Goal: Book appointment/travel/reservation

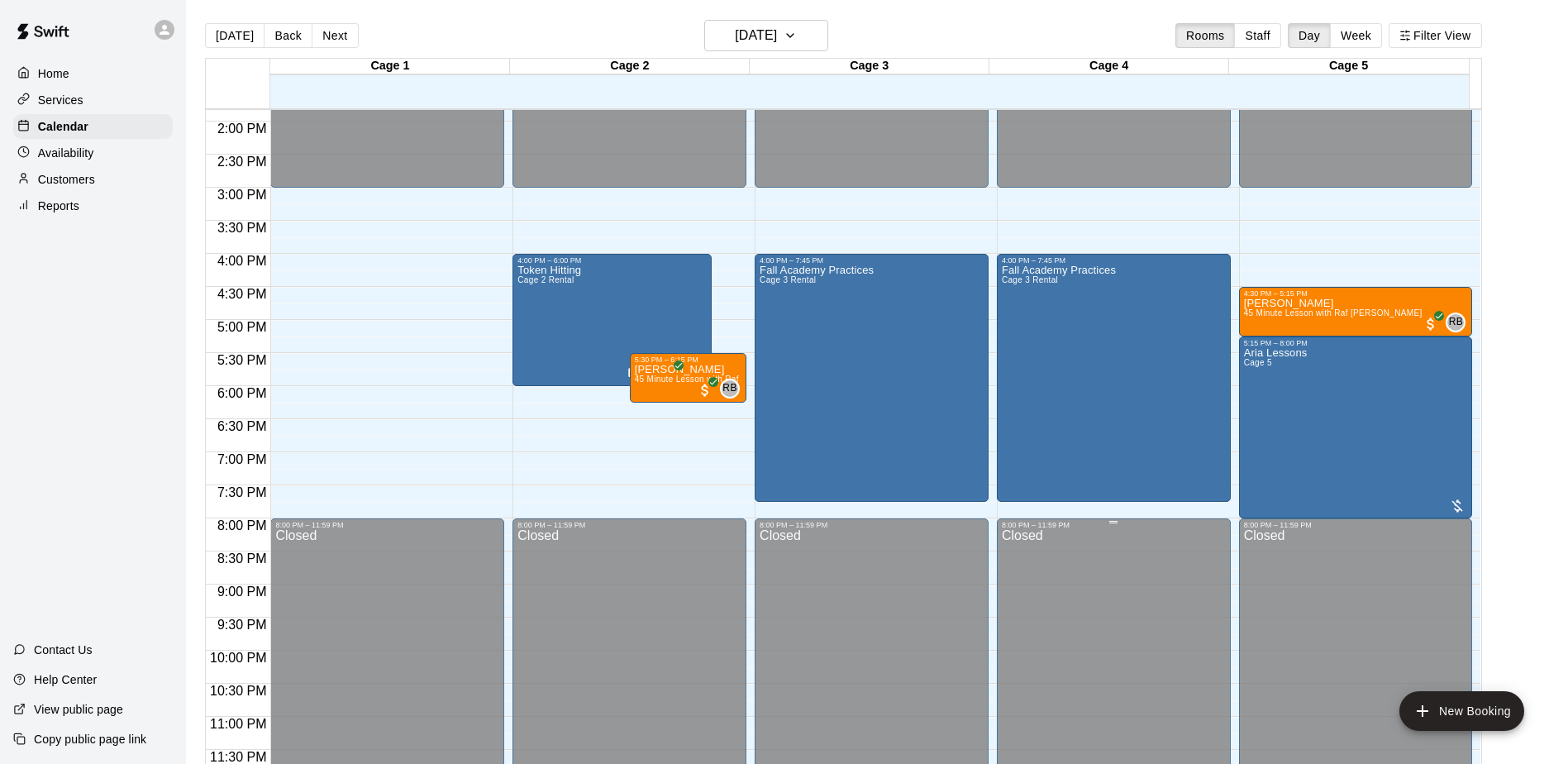
scroll to position [502, 0]
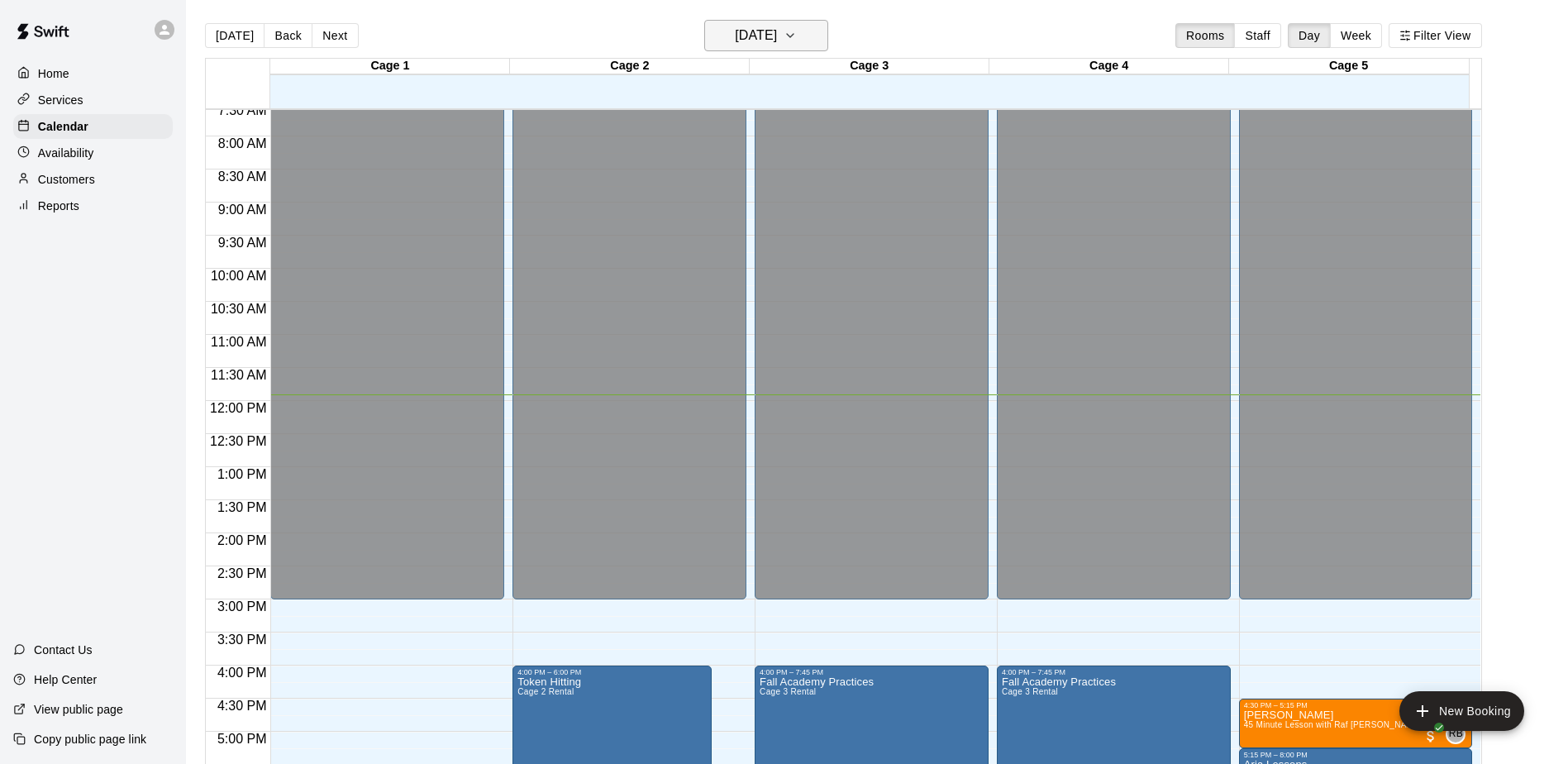
click at [738, 39] on h6 "[DATE]" at bounding box center [756, 35] width 42 height 23
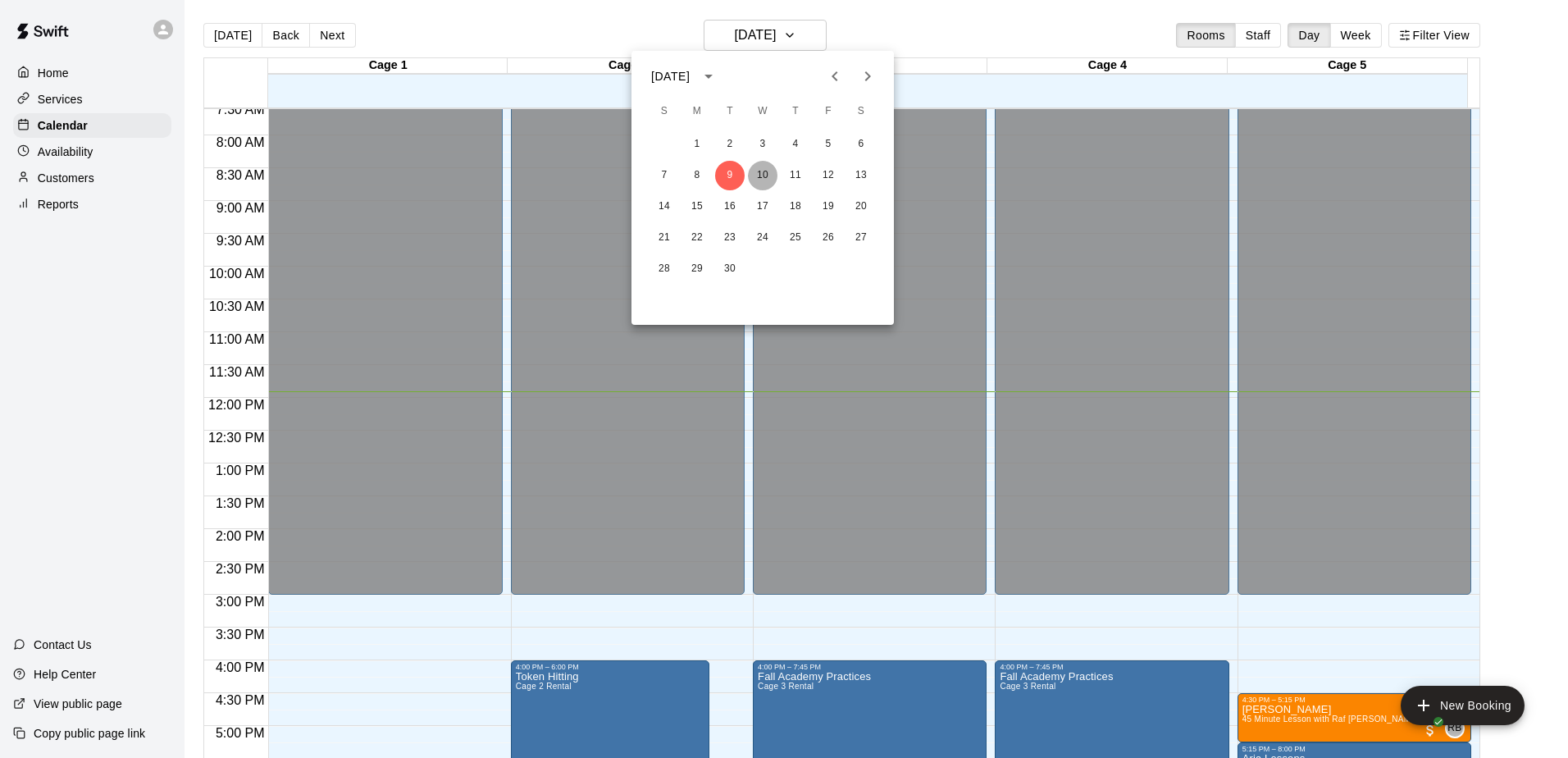
click at [751, 171] on button "10" at bounding box center [763, 175] width 30 height 30
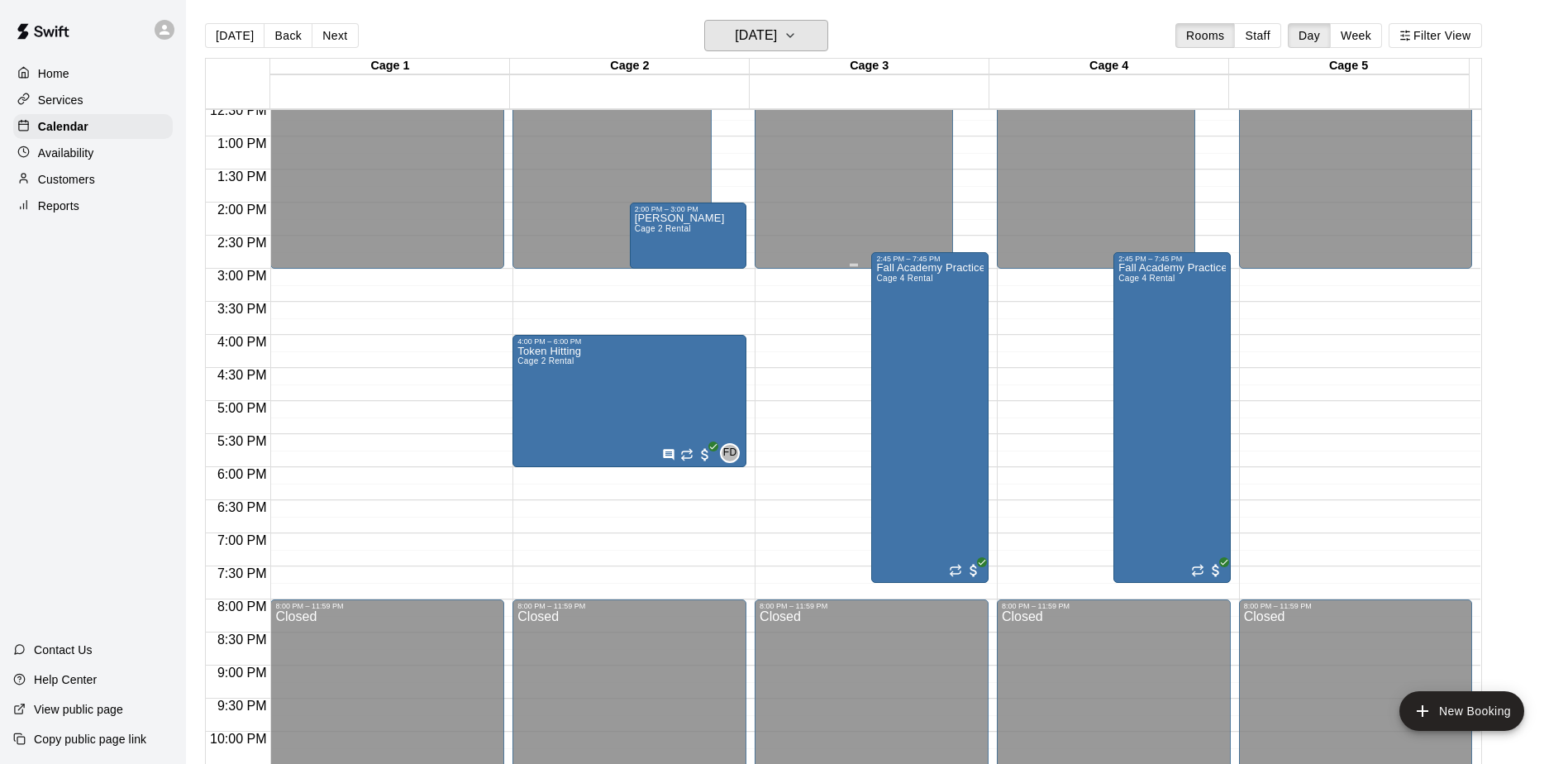
scroll to position [668, 0]
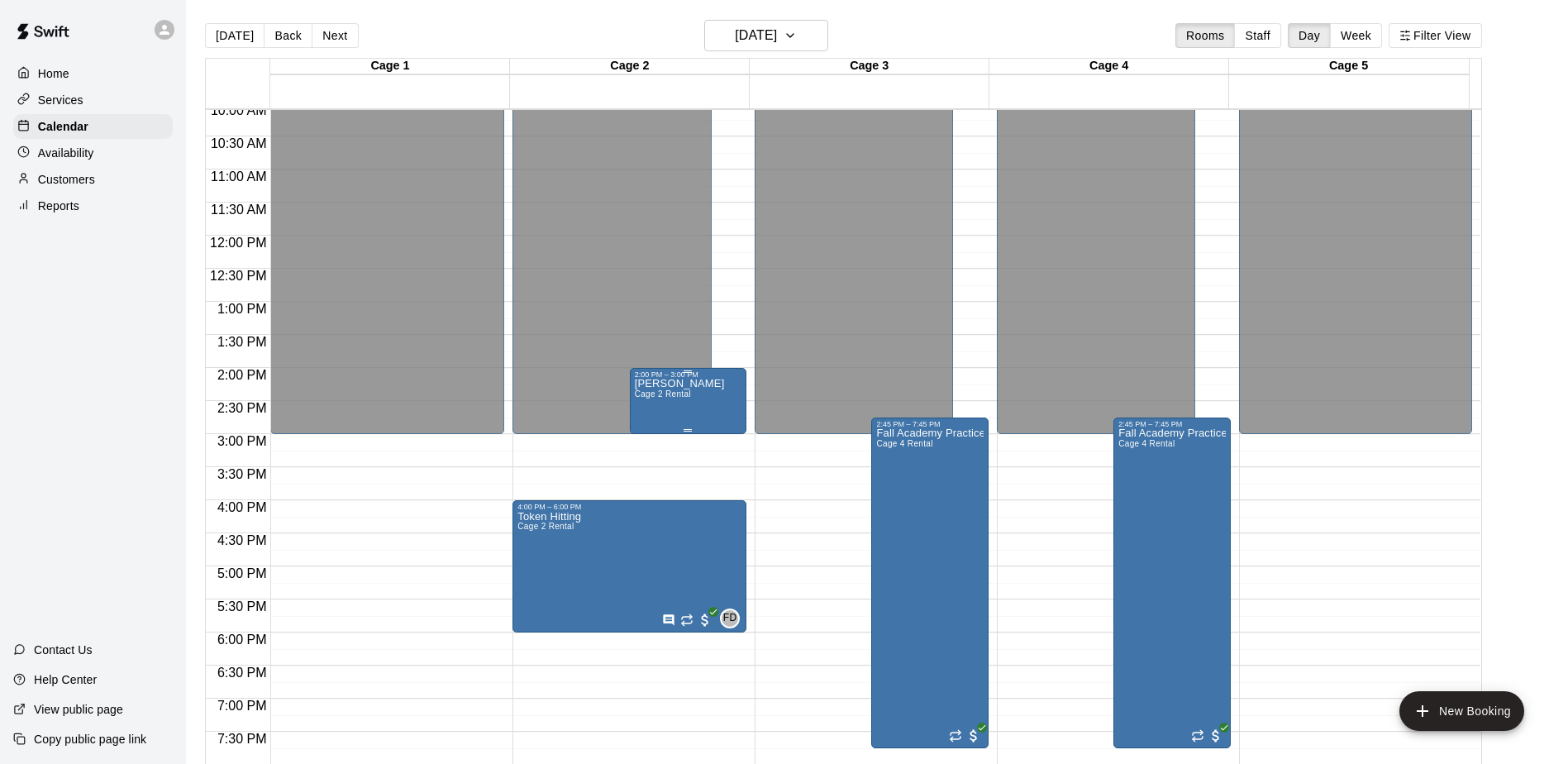
click at [717, 401] on div "Mackie Lesson Cage 2 Rental" at bounding box center [688, 760] width 107 height 764
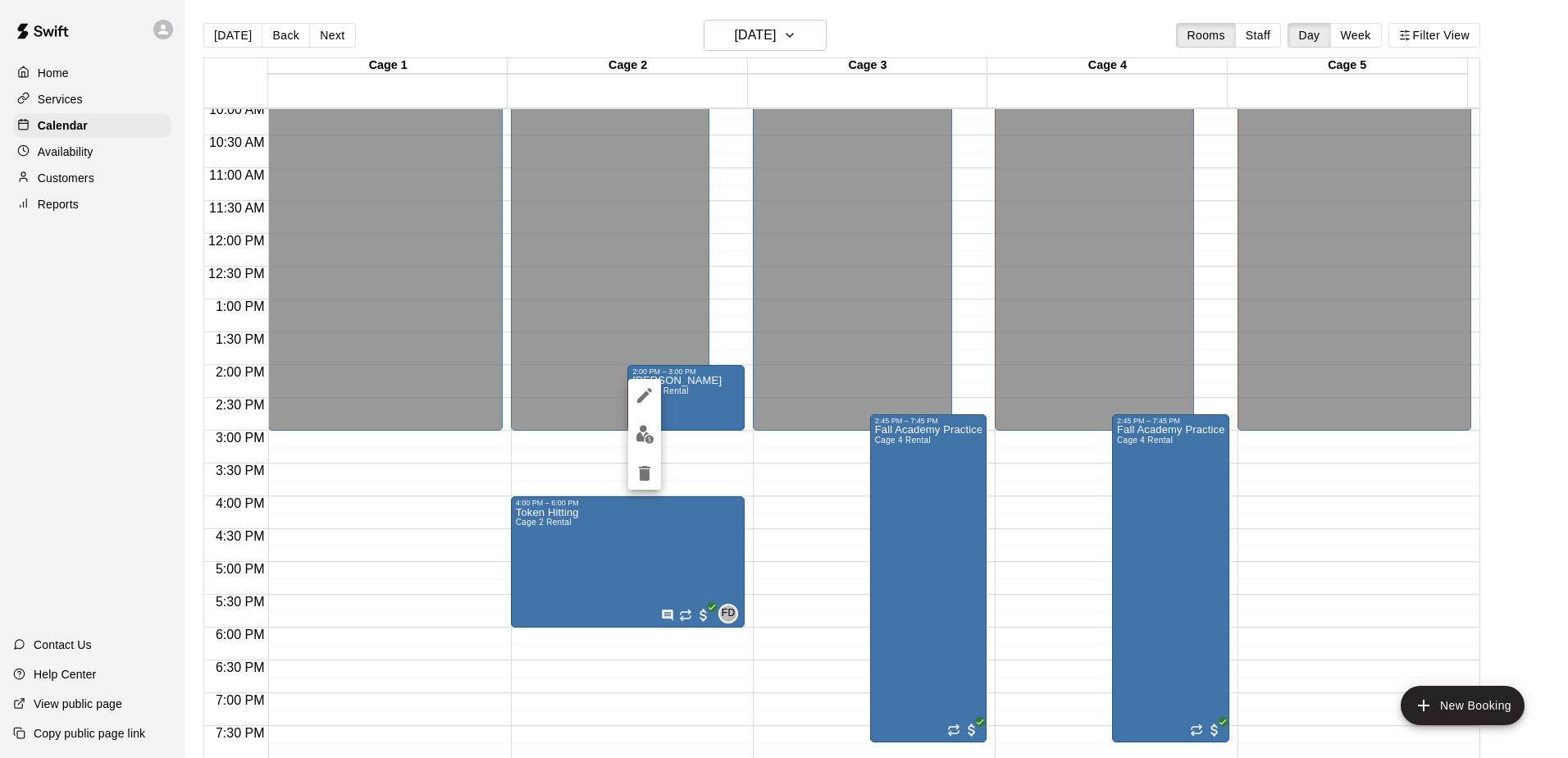
click at [705, 468] on div at bounding box center [784, 379] width 1568 height 758
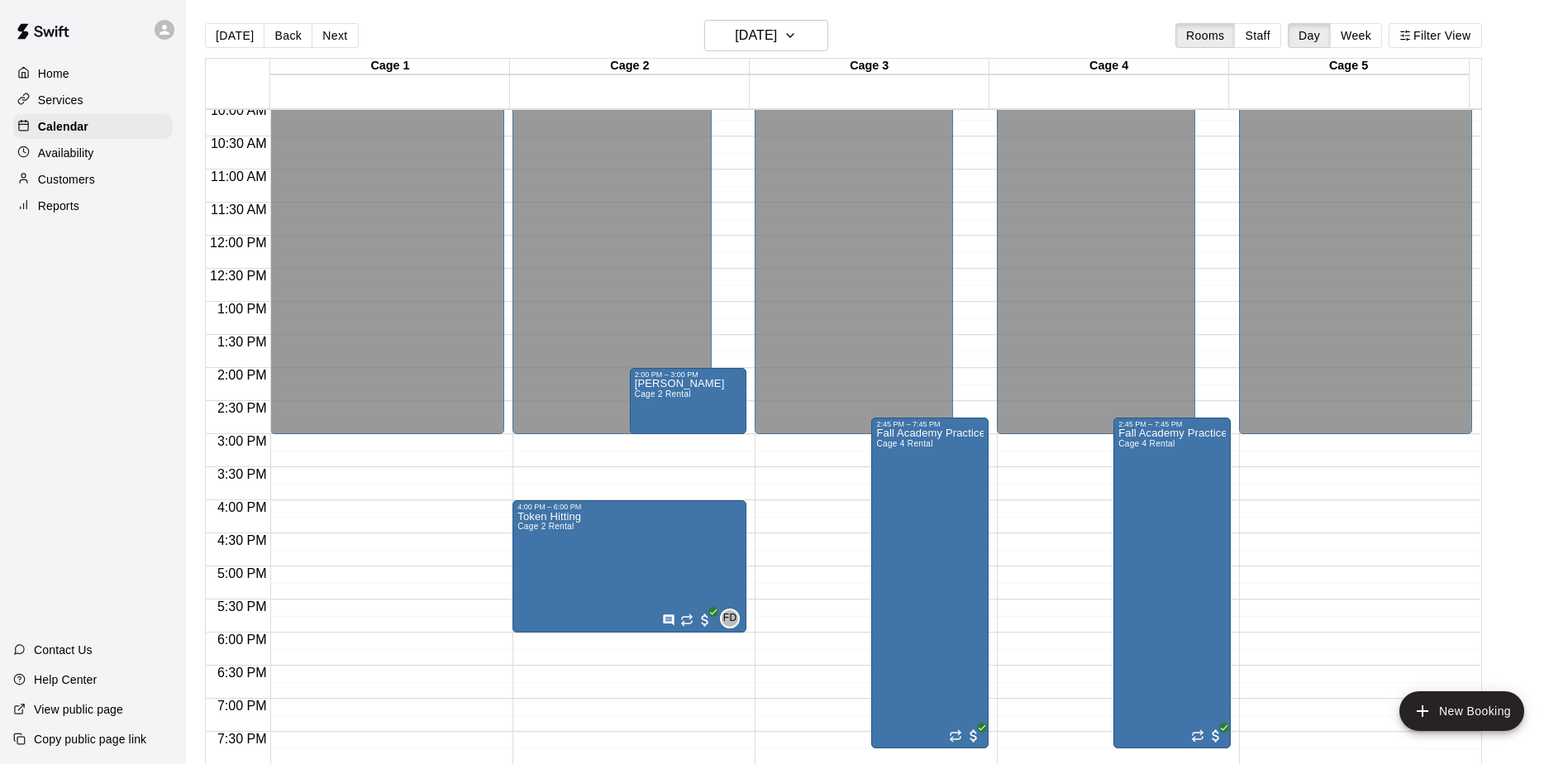
scroll to position [502, 0]
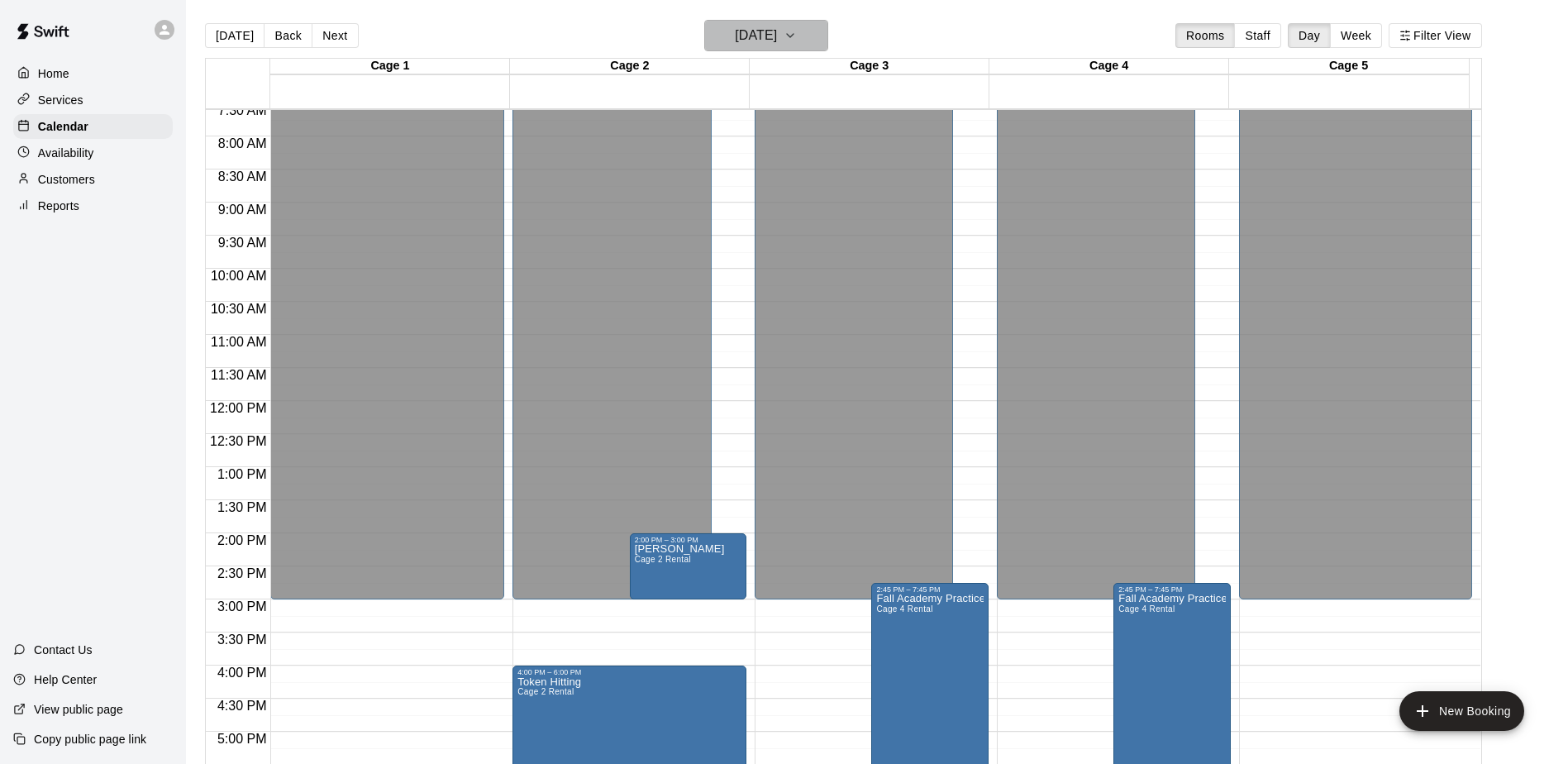
click at [749, 43] on h6 "[DATE]" at bounding box center [756, 35] width 42 height 23
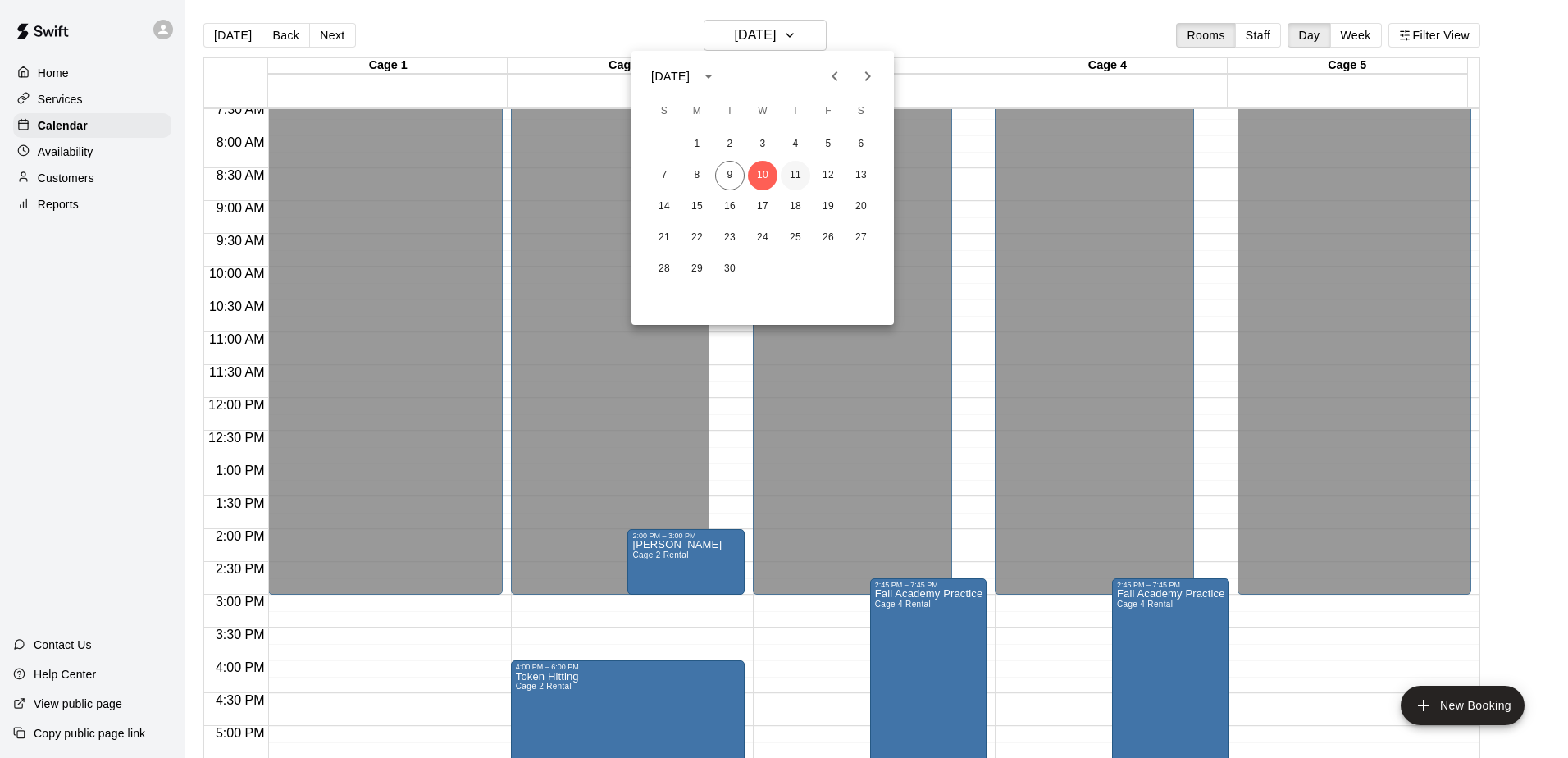
click at [792, 176] on button "11" at bounding box center [796, 175] width 30 height 30
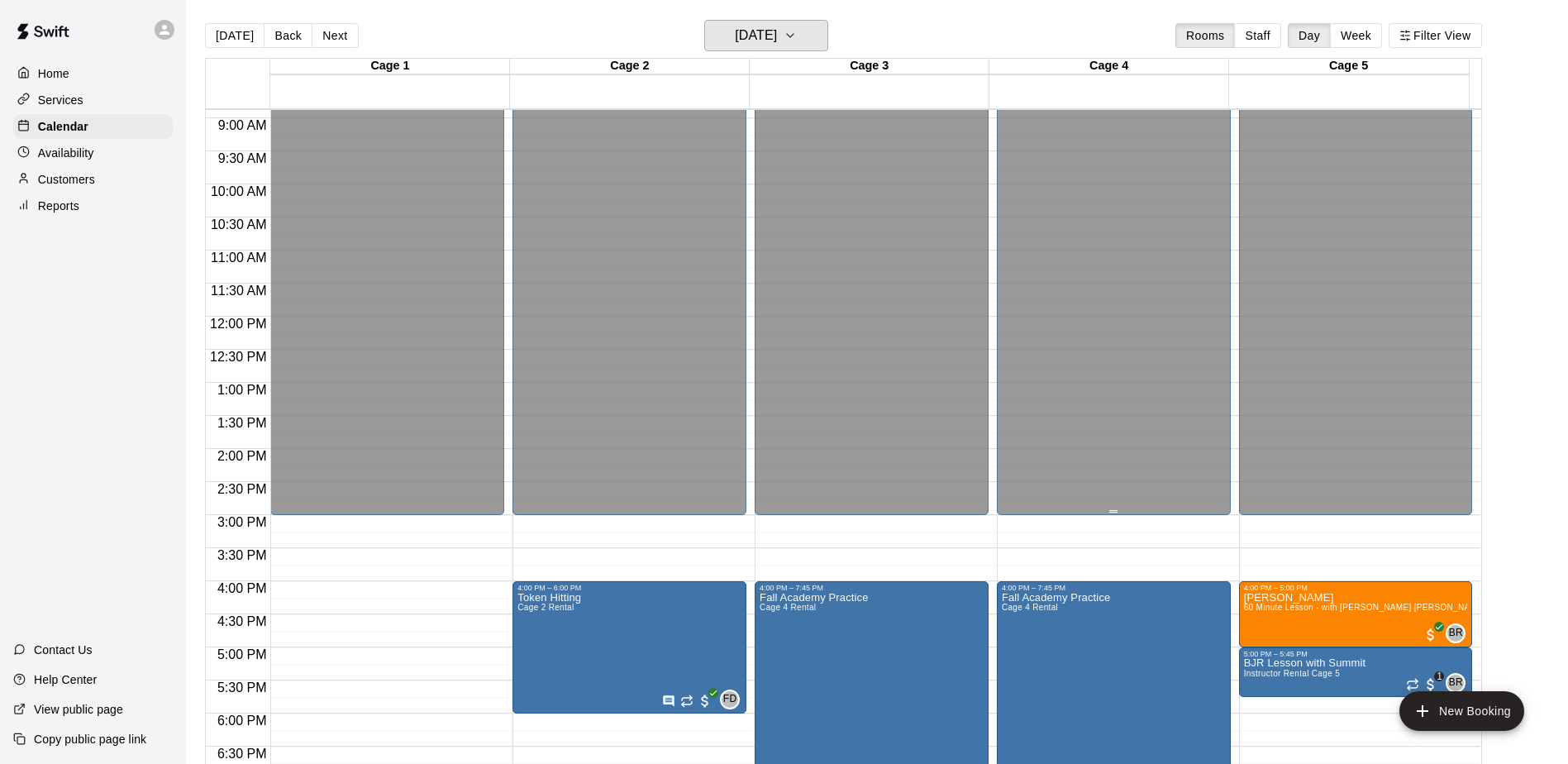
scroll to position [585, 0]
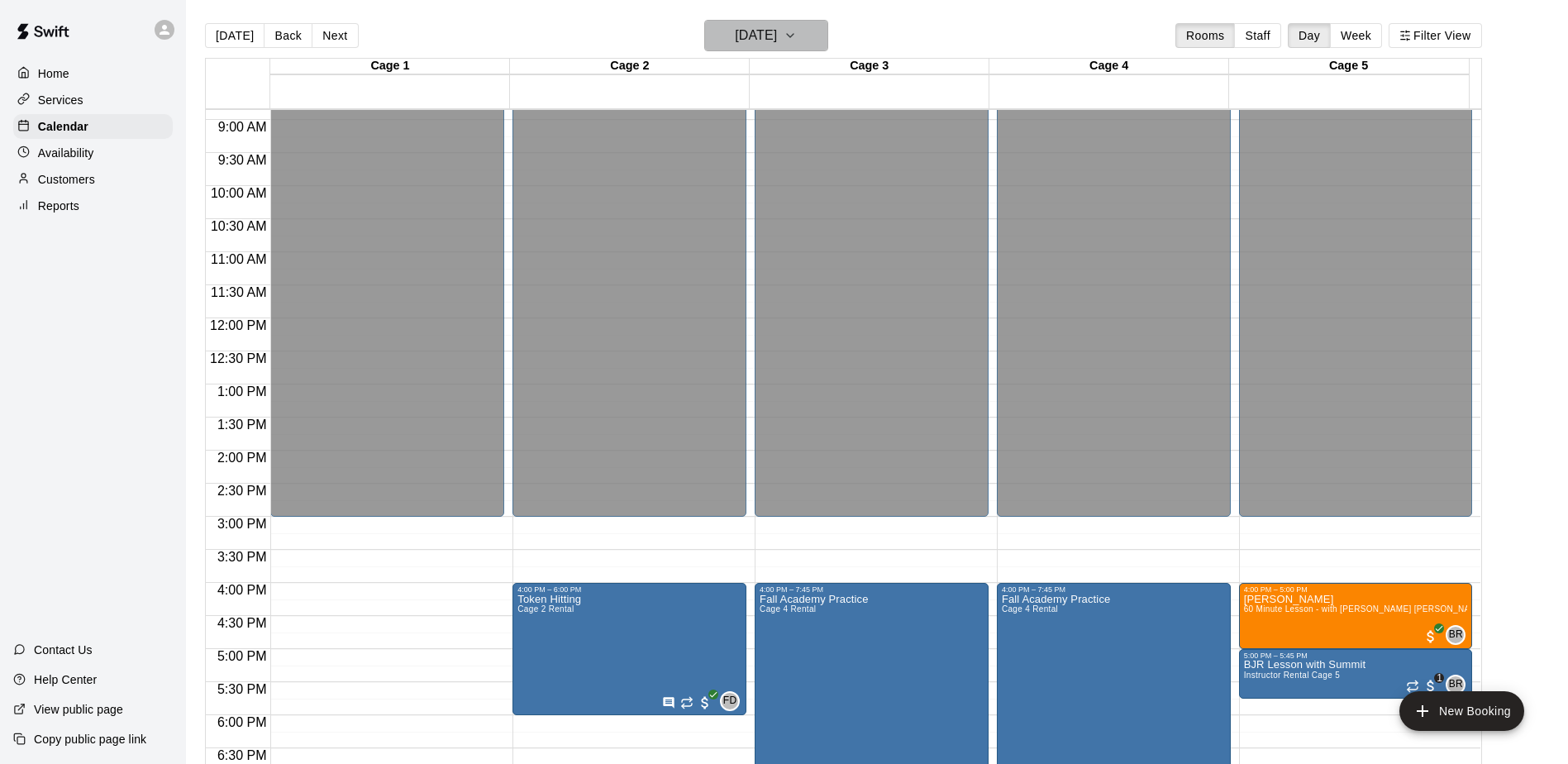
click at [777, 43] on h6 "[DATE]" at bounding box center [756, 35] width 42 height 23
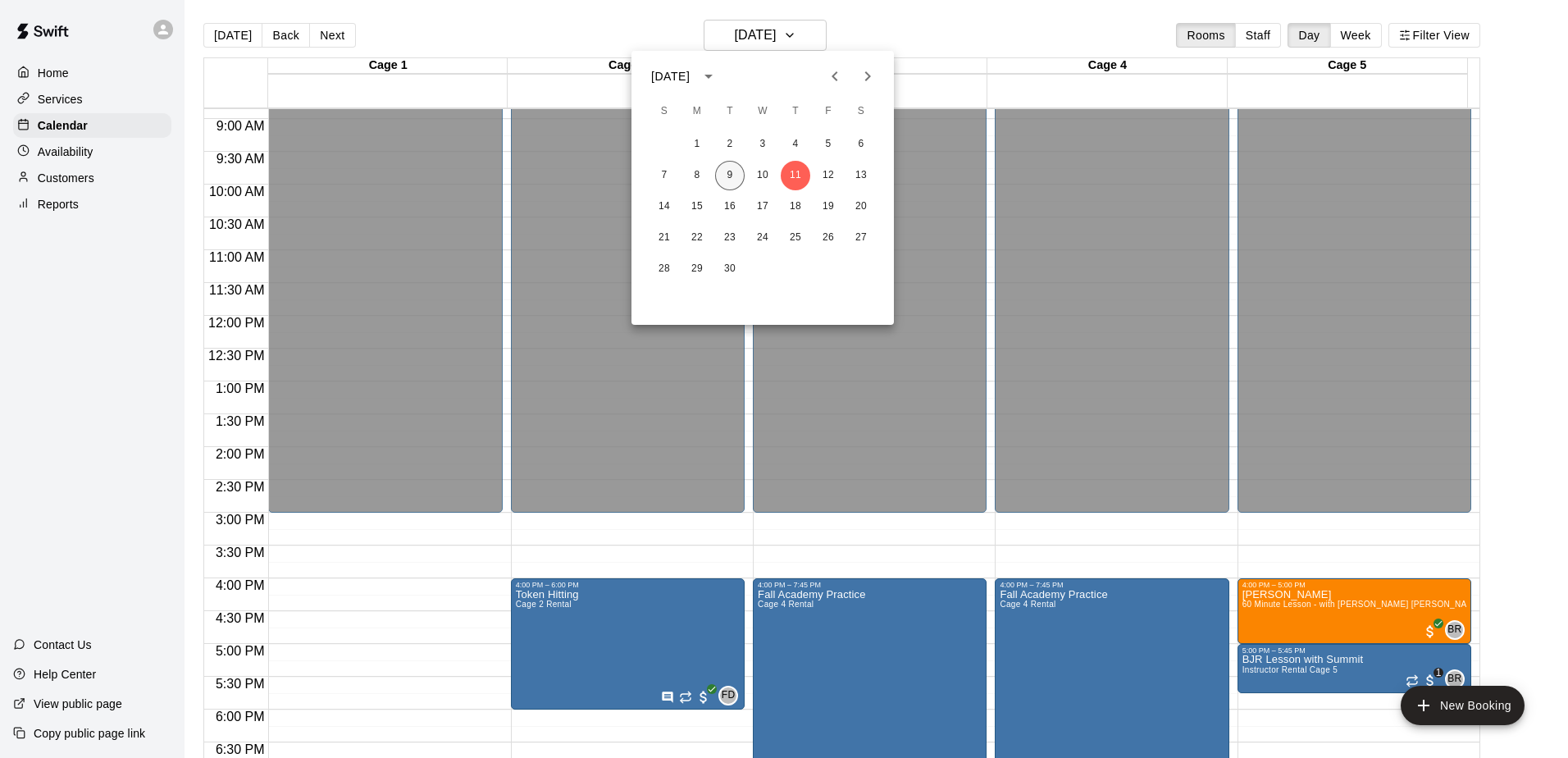
click at [728, 177] on button "9" at bounding box center [730, 175] width 30 height 30
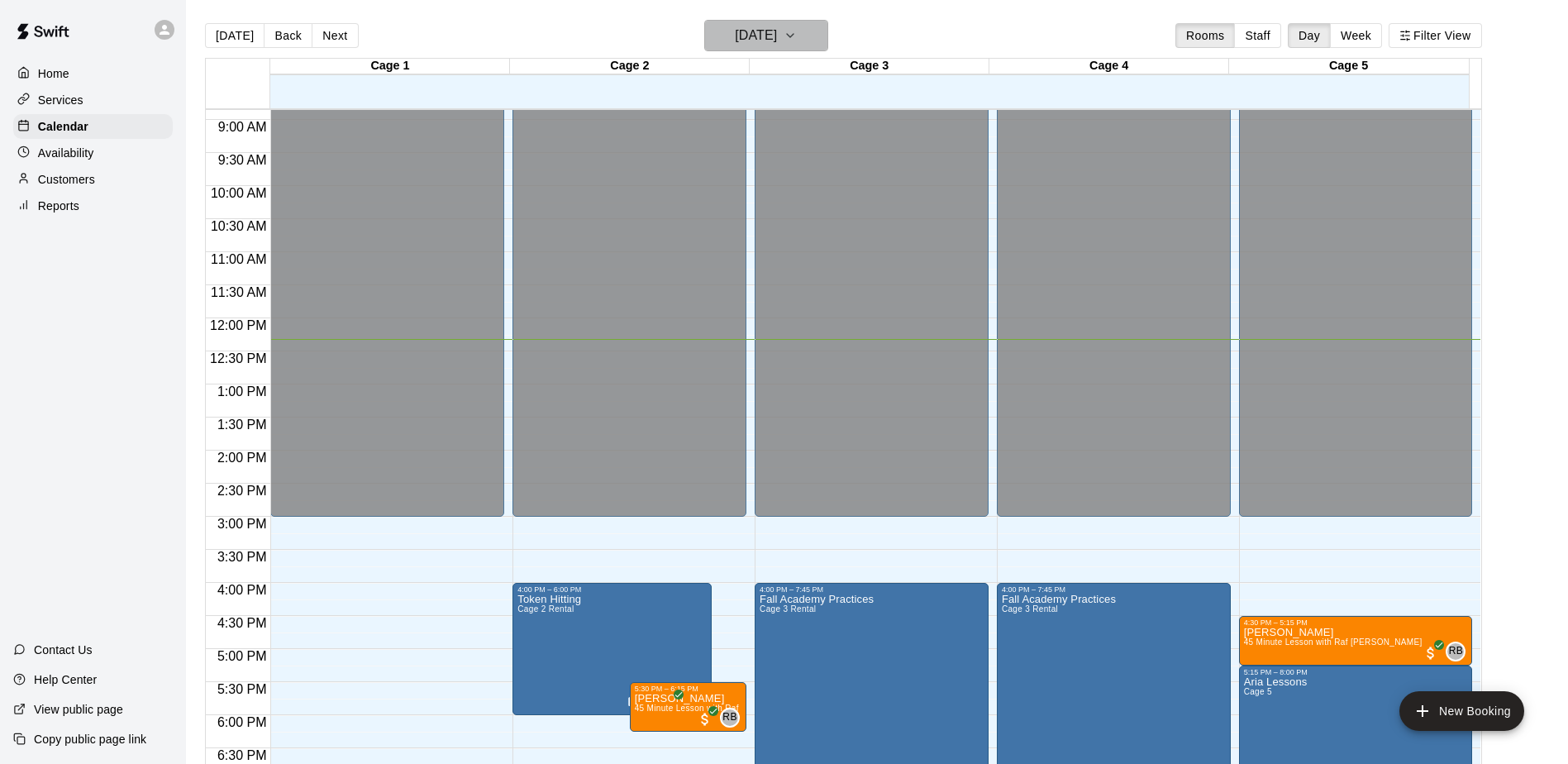
click at [738, 40] on h6 "[DATE]" at bounding box center [756, 35] width 42 height 23
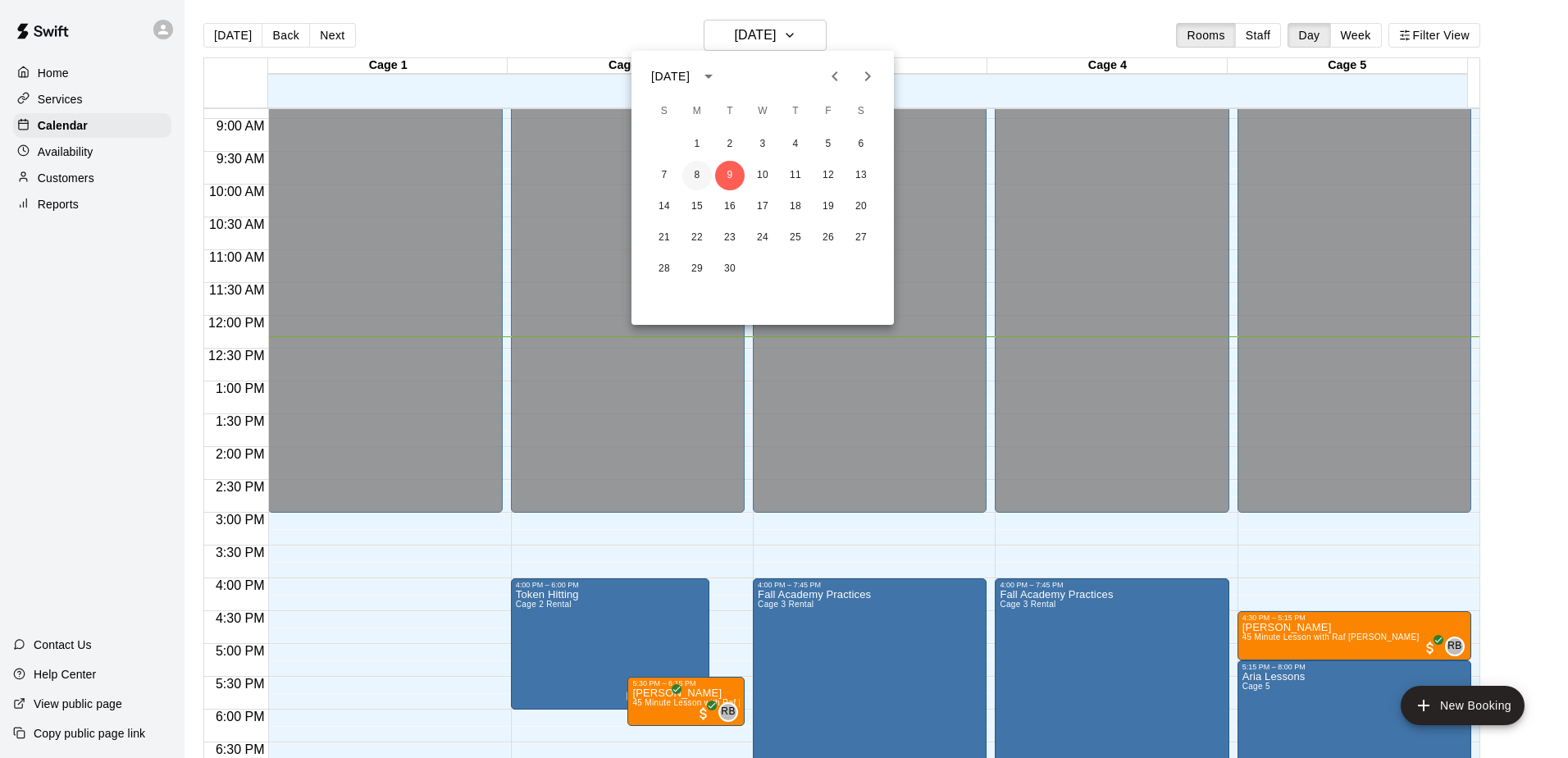
click at [693, 173] on button "8" at bounding box center [698, 175] width 30 height 30
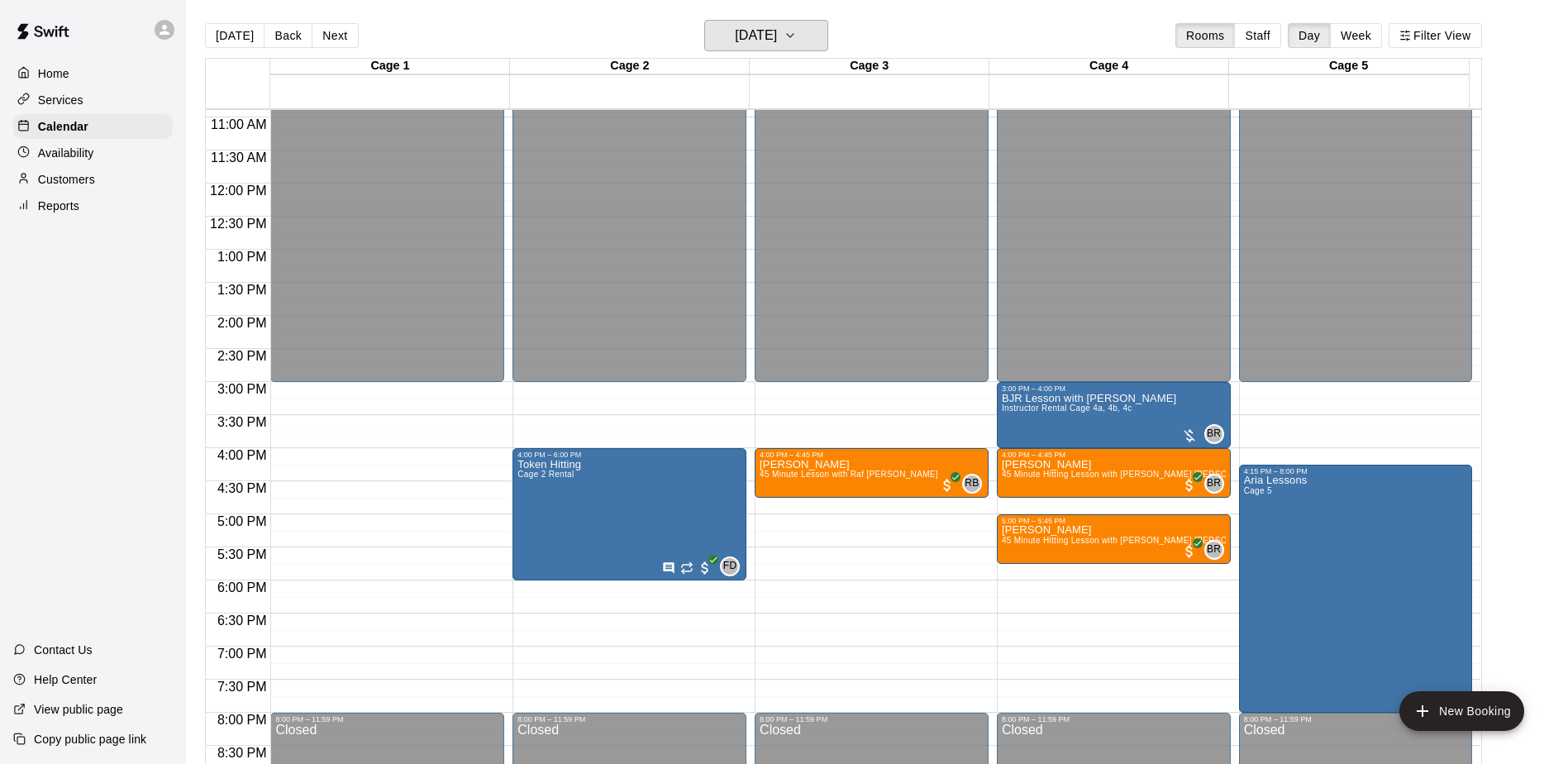
scroll to position [750, 0]
